Goal: Task Accomplishment & Management: Manage account settings

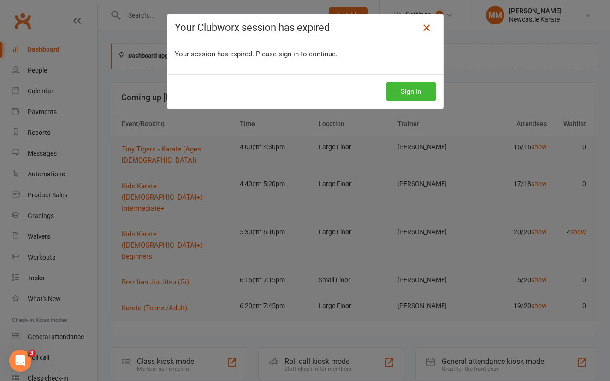
click at [425, 23] on icon at bounding box center [426, 27] width 11 height 11
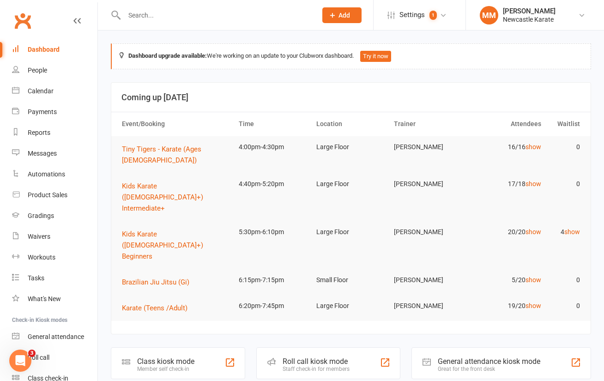
click at [23, 15] on link "Clubworx" at bounding box center [22, 20] width 23 height 23
click at [573, 228] on link "show" at bounding box center [572, 231] width 16 height 7
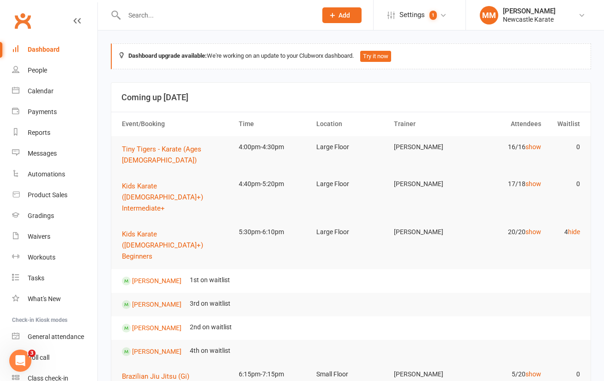
click at [25, 20] on link "Clubworx" at bounding box center [22, 20] width 23 height 23
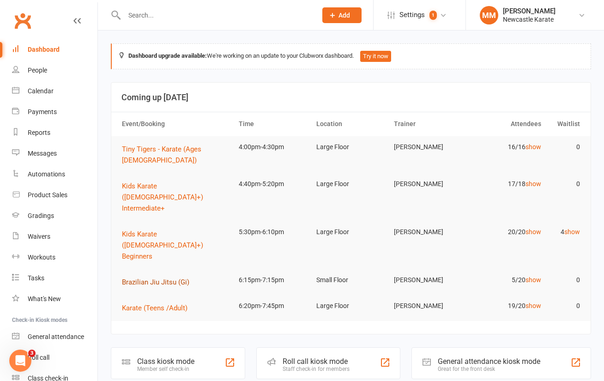
click at [163, 278] on span "Brazilian Jiu Jitsu (Gi)" at bounding box center [155, 282] width 67 height 8
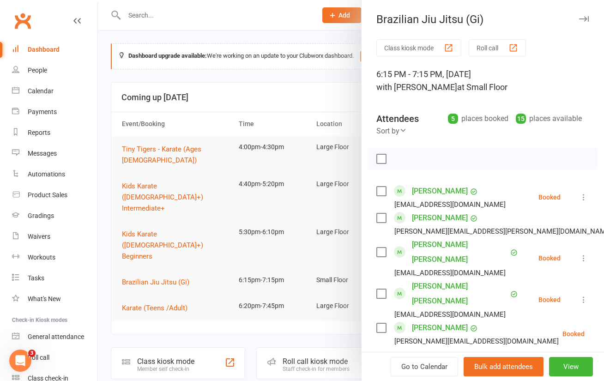
drag, startPoint x: 102, startPoint y: 58, endPoint x: 77, endPoint y: 49, distance: 27.0
click at [102, 59] on div at bounding box center [351, 190] width 506 height 381
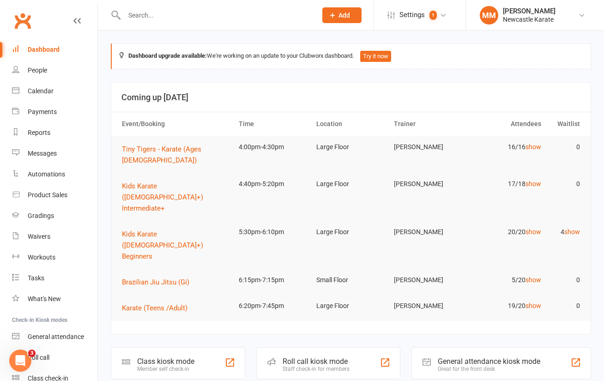
click at [28, 23] on link "Clubworx" at bounding box center [22, 20] width 23 height 23
click at [161, 149] on span "Tiny Tigers - Karate (Ages [DEMOGRAPHIC_DATA])" at bounding box center [161, 154] width 79 height 19
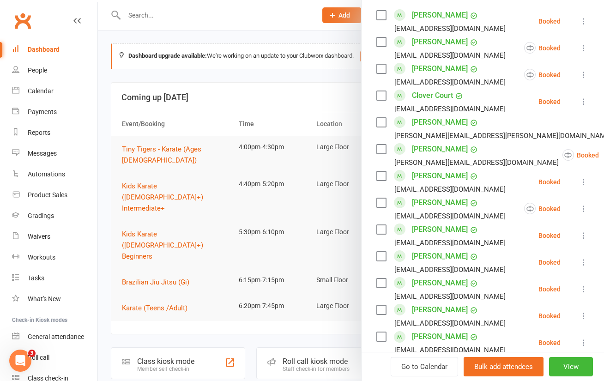
scroll to position [174, 0]
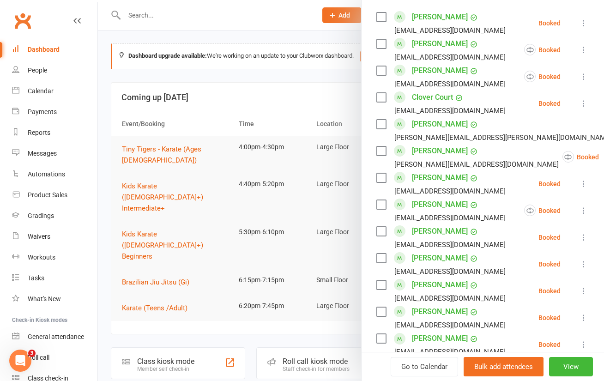
drag, startPoint x: 215, startPoint y: 26, endPoint x: 130, endPoint y: 19, distance: 85.6
click at [215, 26] on div at bounding box center [351, 190] width 506 height 381
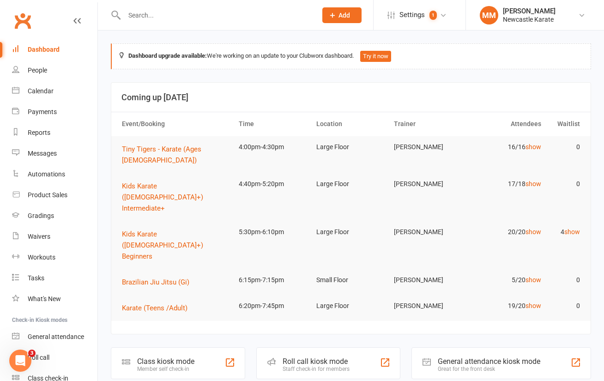
click at [18, 15] on link "Clubworx" at bounding box center [22, 20] width 23 height 23
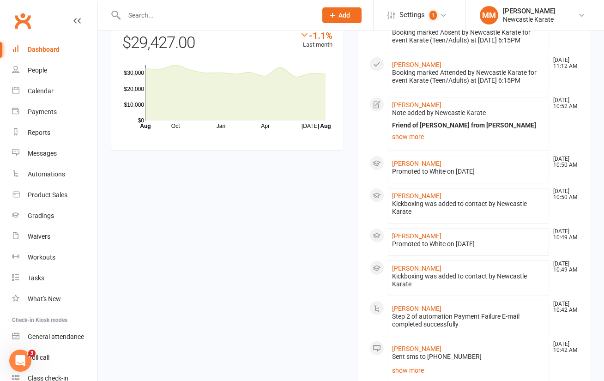
scroll to position [912, 0]
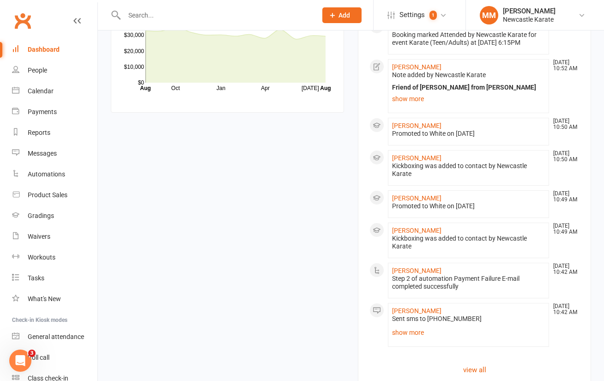
drag, startPoint x: 343, startPoint y: 363, endPoint x: 340, endPoint y: 333, distance: 30.6
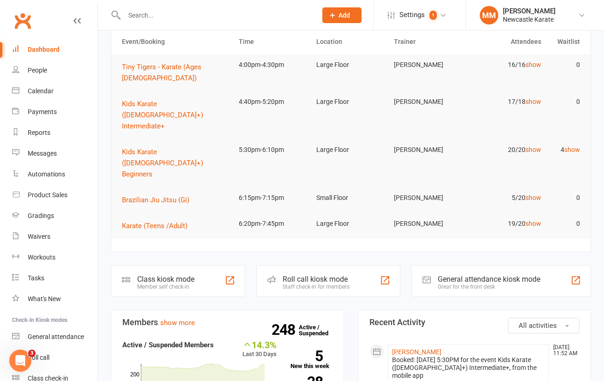
scroll to position [82, 0]
click at [44, 129] on div "Reports" at bounding box center [39, 132] width 23 height 7
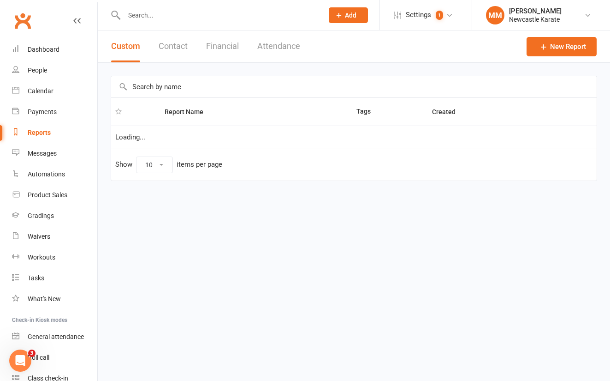
select select "100"
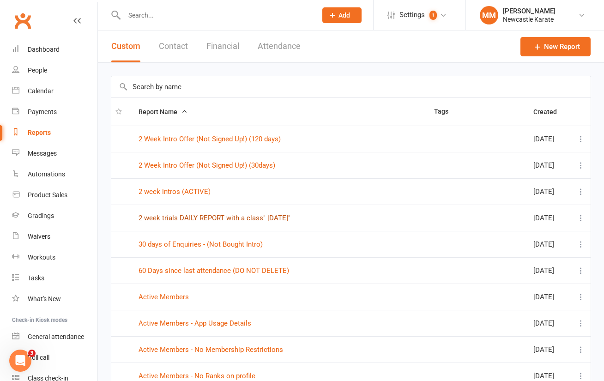
click at [216, 214] on link "2 week trials DAILY REPORT with a class" Today"" at bounding box center [214, 218] width 152 height 8
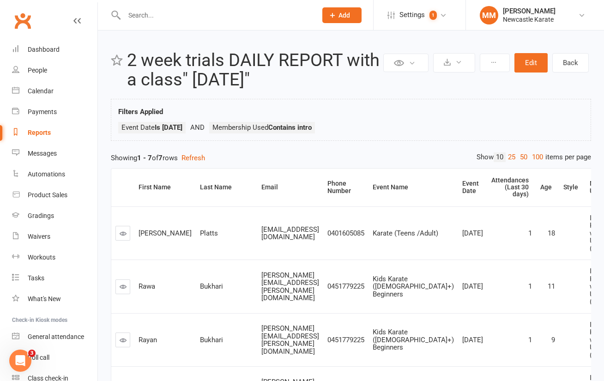
click at [40, 133] on div "Reports" at bounding box center [39, 132] width 23 height 7
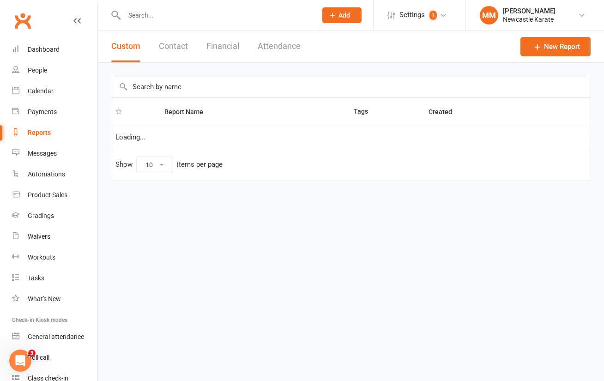
select select "100"
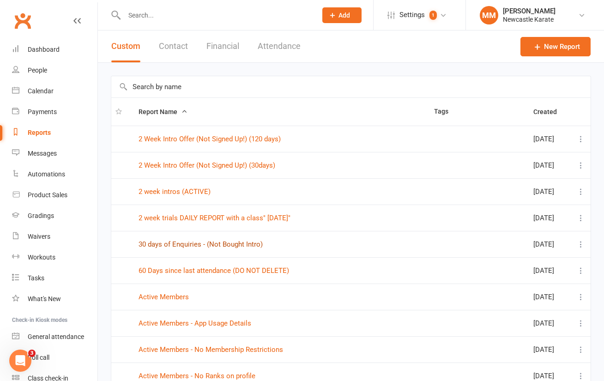
click at [239, 243] on link "30 days of Enquiries - (Not Bought Intro)" at bounding box center [200, 244] width 124 height 8
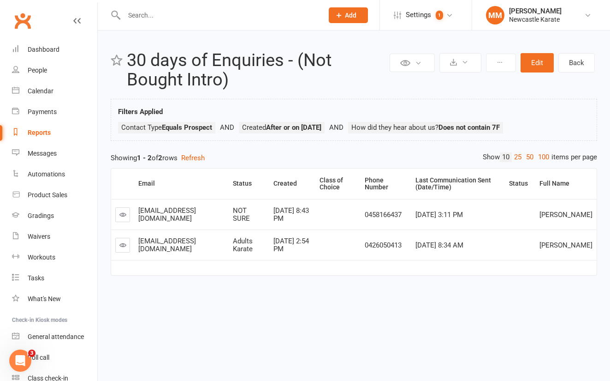
click at [24, 22] on link "Clubworx" at bounding box center [22, 20] width 23 height 23
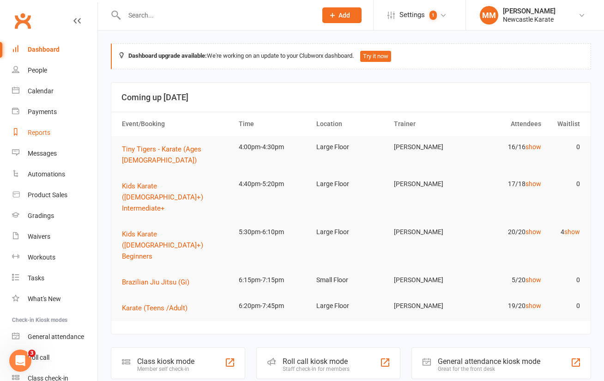
click at [34, 130] on div "Reports" at bounding box center [39, 132] width 23 height 7
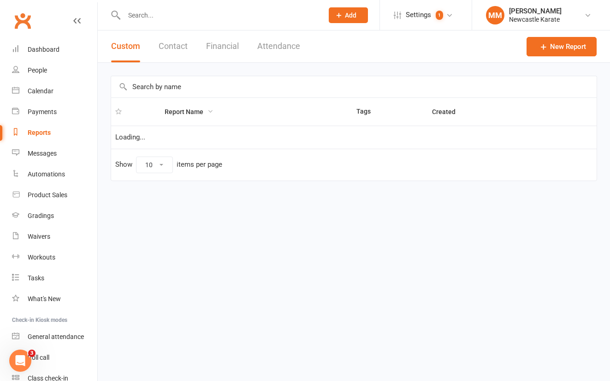
select select "100"
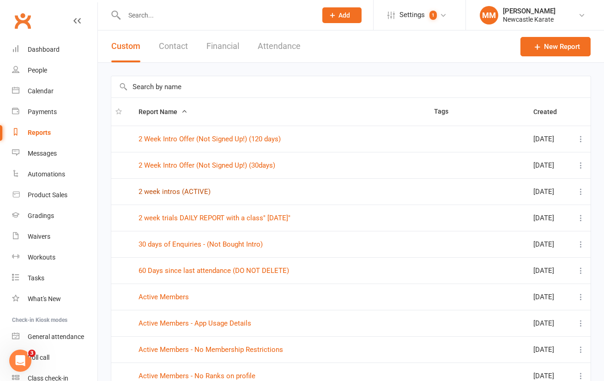
click at [191, 189] on link "2 week intros (ACTIVE)" at bounding box center [174, 191] width 72 height 8
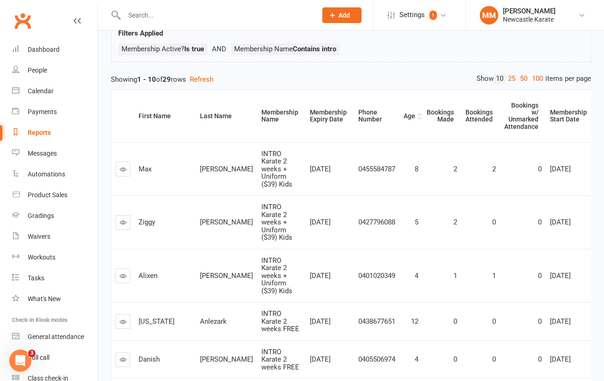
scroll to position [66, 0]
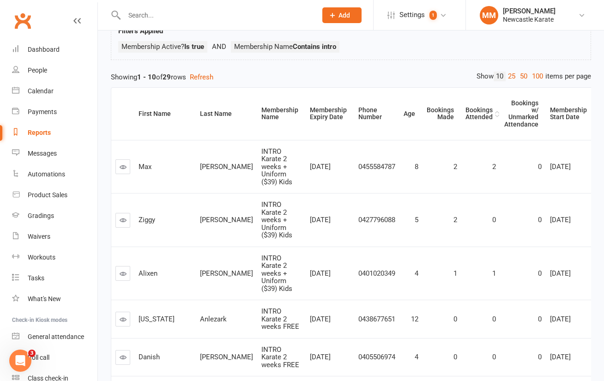
click at [465, 114] on div "Bookings Attended" at bounding box center [478, 114] width 27 height 14
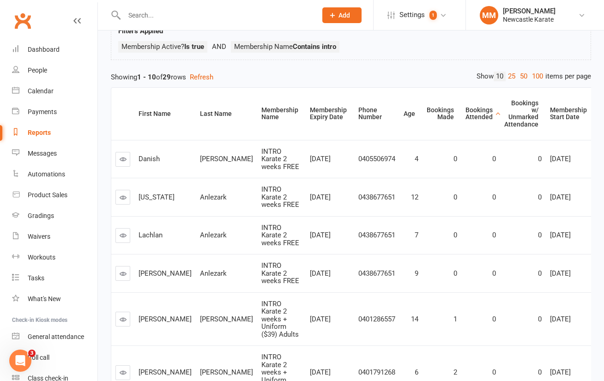
click at [465, 120] on div "Bookings Attended" at bounding box center [478, 114] width 27 height 14
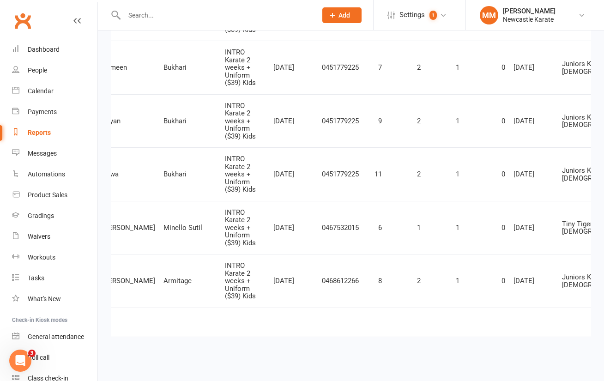
scroll to position [0, 42]
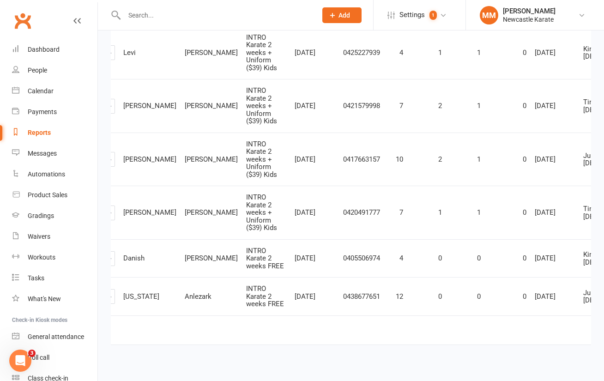
scroll to position [408, 0]
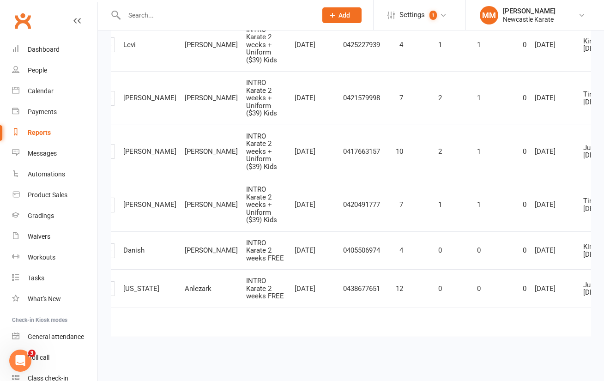
drag, startPoint x: 564, startPoint y: 316, endPoint x: 553, endPoint y: 312, distance: 11.1
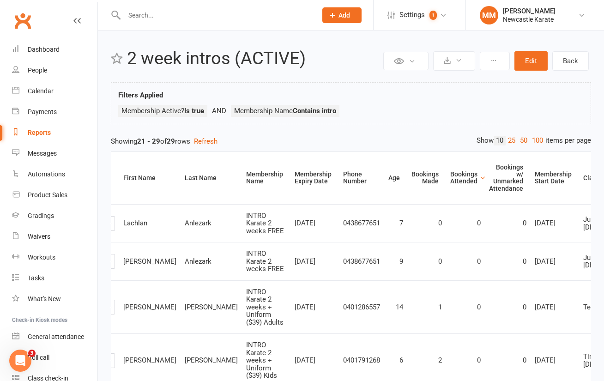
scroll to position [4, 0]
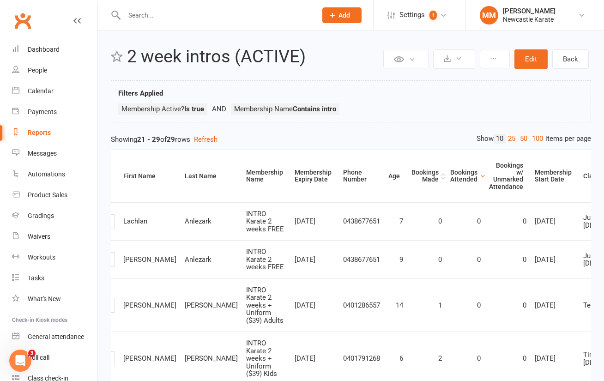
click at [411, 178] on div "Bookings Made" at bounding box center [424, 176] width 27 height 14
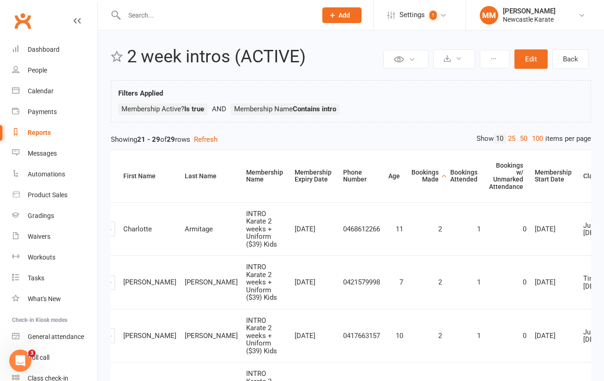
click at [411, 174] on div "Bookings Made" at bounding box center [424, 176] width 27 height 14
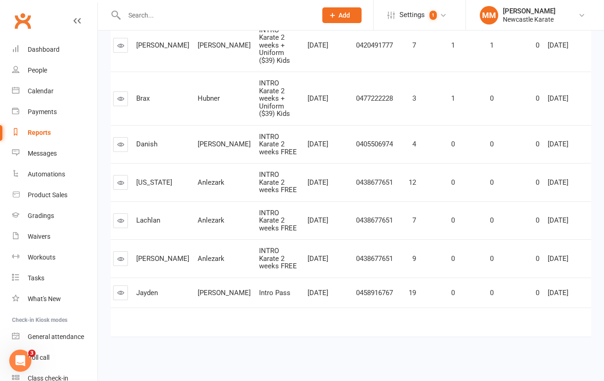
scroll to position [0, 0]
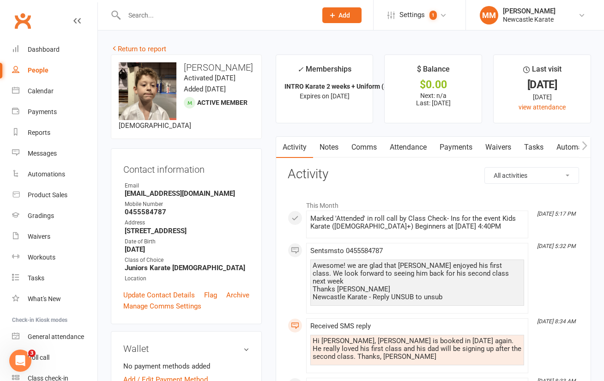
click at [503, 145] on link "Waivers" at bounding box center [497, 147] width 39 height 21
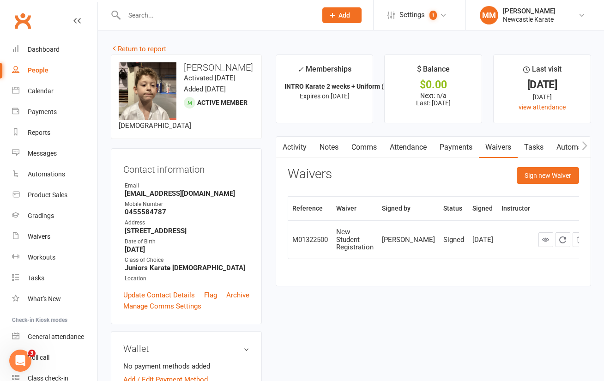
click at [570, 143] on link "Automations" at bounding box center [577, 147] width 55 height 21
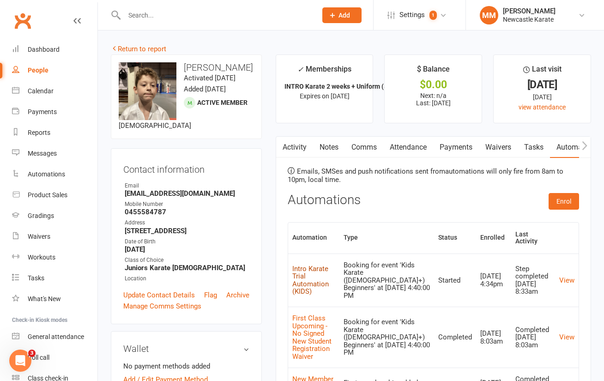
click at [317, 265] on link "Intro Karate Trial Automation (KIDS)" at bounding box center [310, 279] width 36 height 31
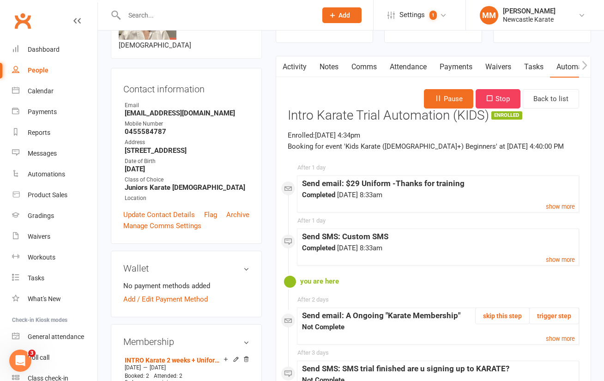
scroll to position [96, 0]
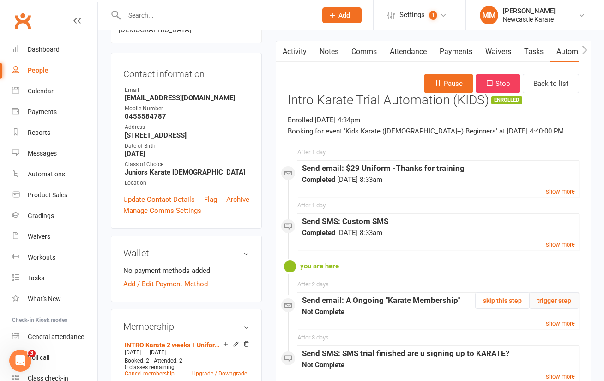
click at [560, 301] on button "trigger step" at bounding box center [554, 300] width 50 height 17
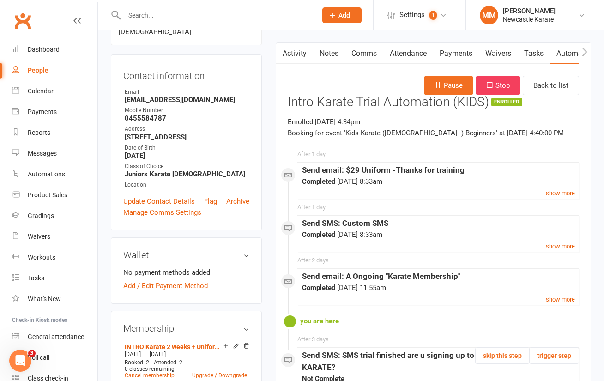
scroll to position [0, 0]
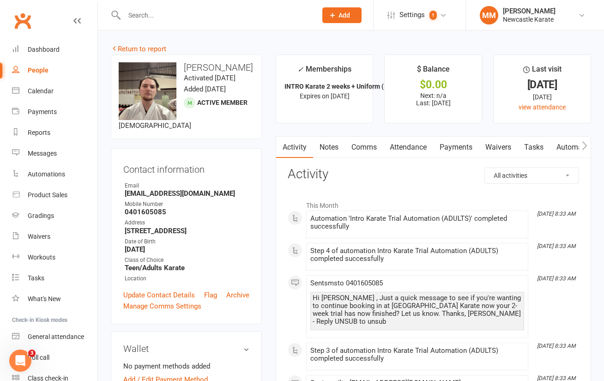
click at [419, 148] on link "Attendance" at bounding box center [408, 147] width 50 height 21
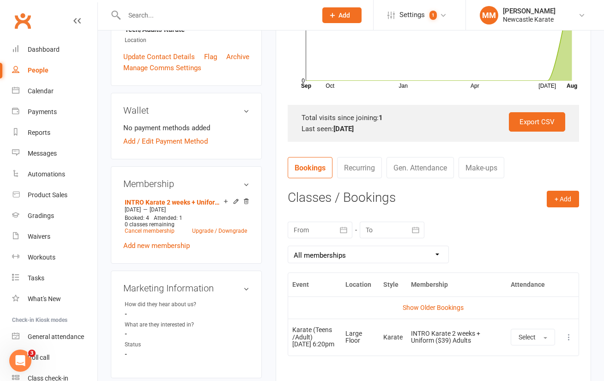
scroll to position [240, 0]
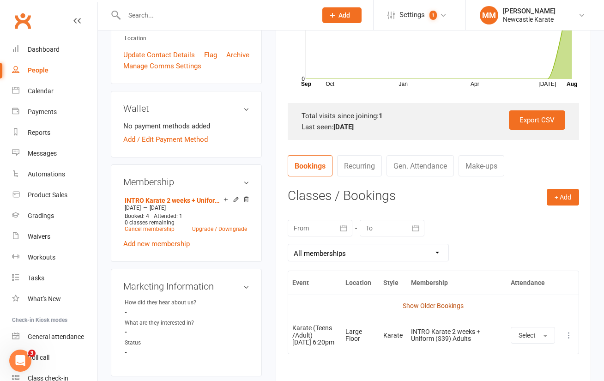
click at [458, 305] on link "Show Older Bookings" at bounding box center [432, 305] width 61 height 7
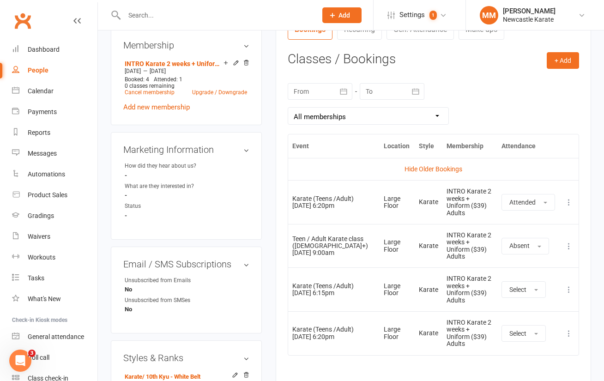
scroll to position [378, 0]
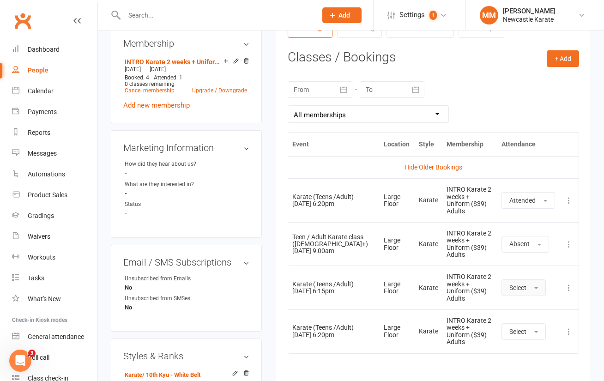
click at [526, 291] on span "Select" at bounding box center [517, 287] width 17 height 7
drag, startPoint x: 527, startPoint y: 310, endPoint x: 526, endPoint y: 281, distance: 28.6
click at [527, 310] on link "Attended" at bounding box center [547, 308] width 91 height 18
click at [23, 17] on link "Clubworx" at bounding box center [22, 20] width 23 height 23
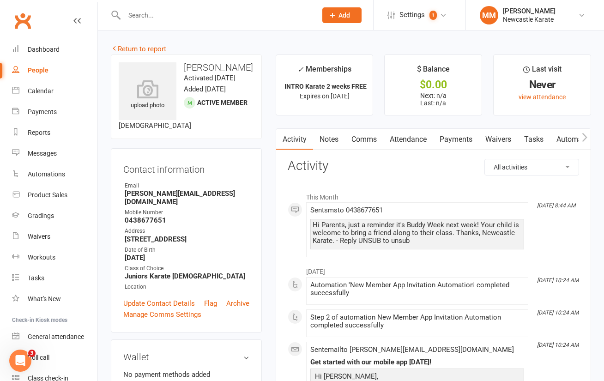
click at [399, 167] on h3 "Activity" at bounding box center [432, 166] width 291 height 14
